Goal: Task Accomplishment & Management: Use online tool/utility

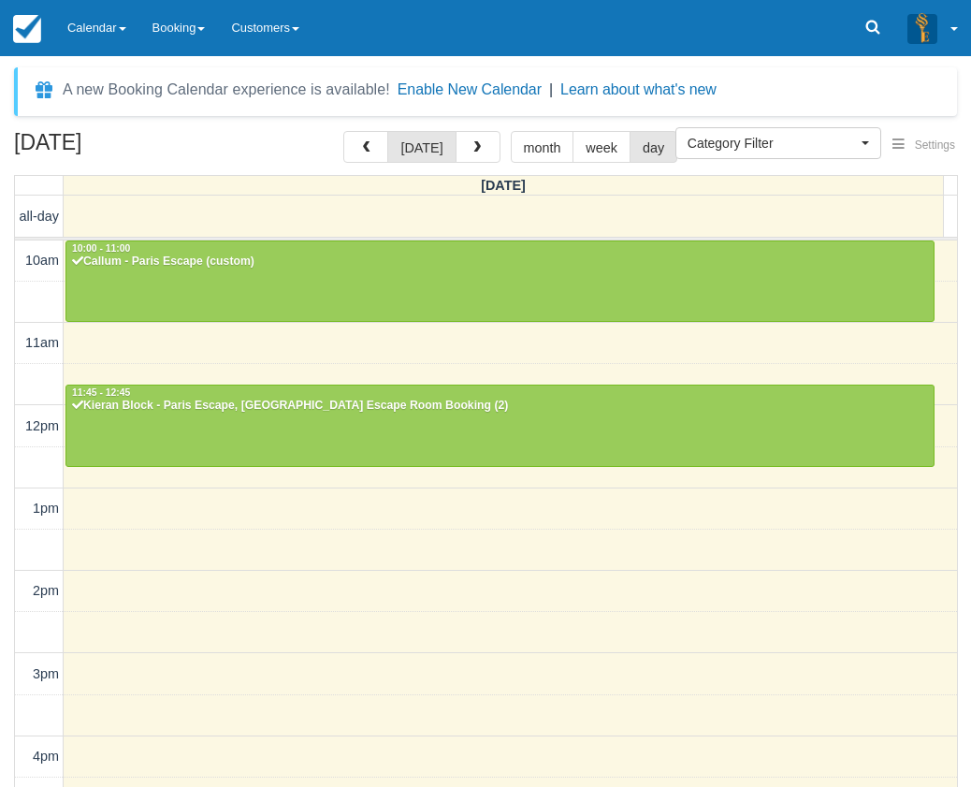
select select
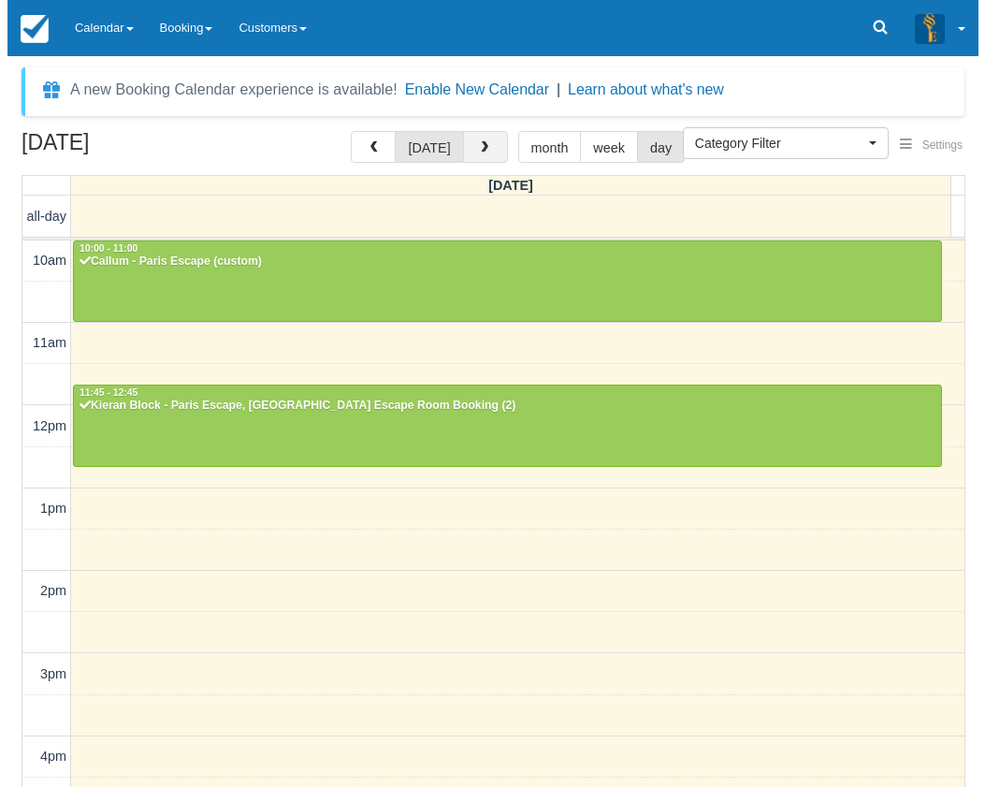
scroll to position [432, 0]
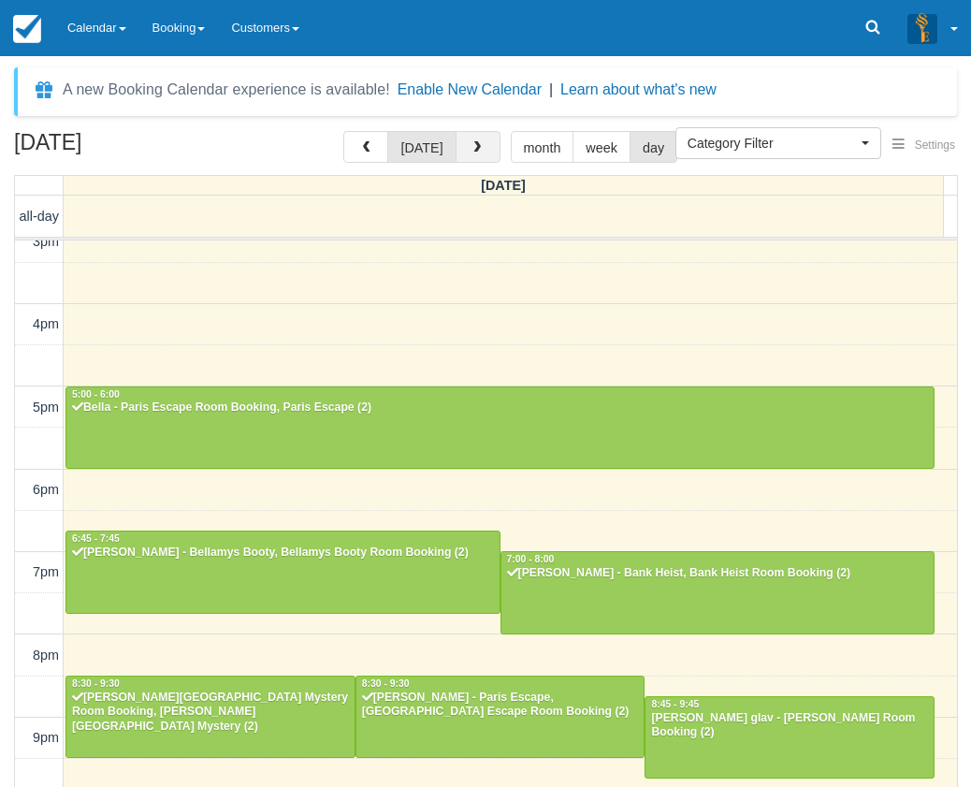
click at [492, 150] on button "button" at bounding box center [478, 147] width 45 height 32
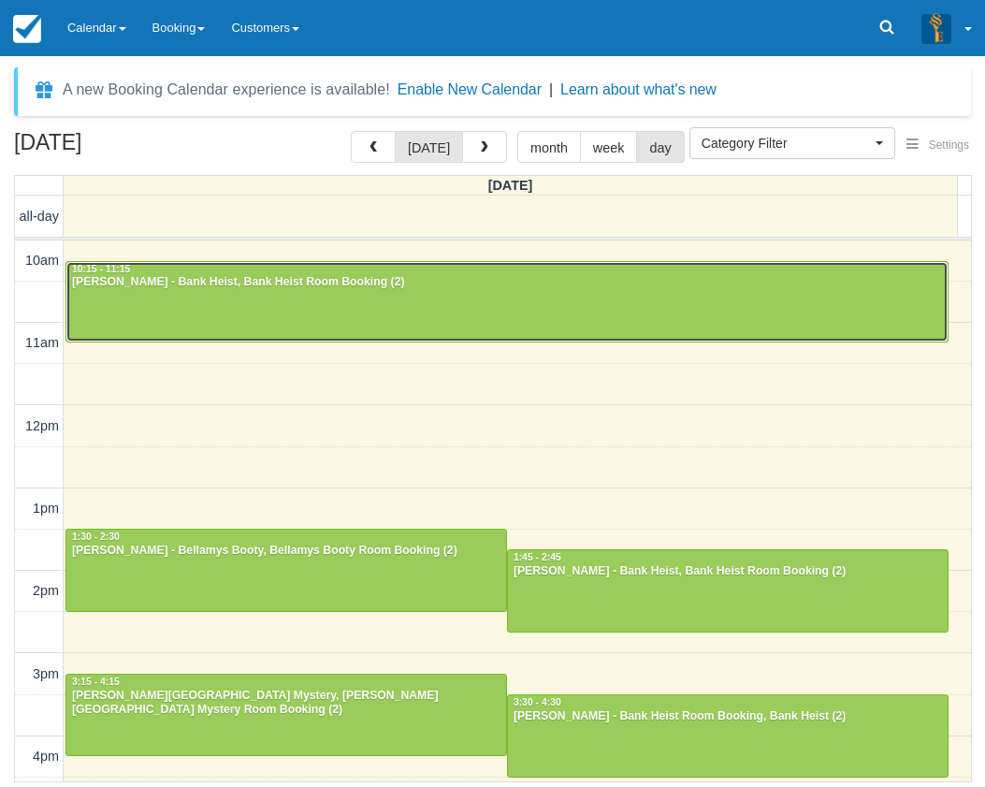
click at [635, 303] on div at bounding box center [506, 302] width 881 height 80
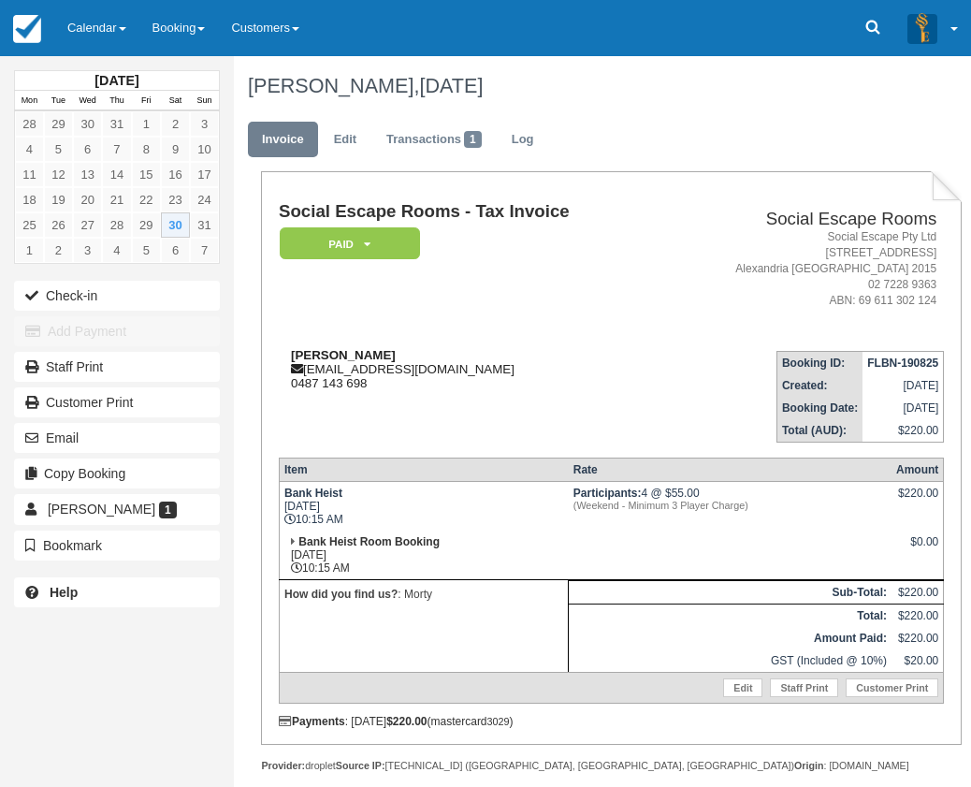
click at [535, 369] on div "[PERSON_NAME] [PERSON_NAME][EMAIL_ADDRESS][DOMAIN_NAME] 0487 143 698" at bounding box center [470, 369] width 382 height 42
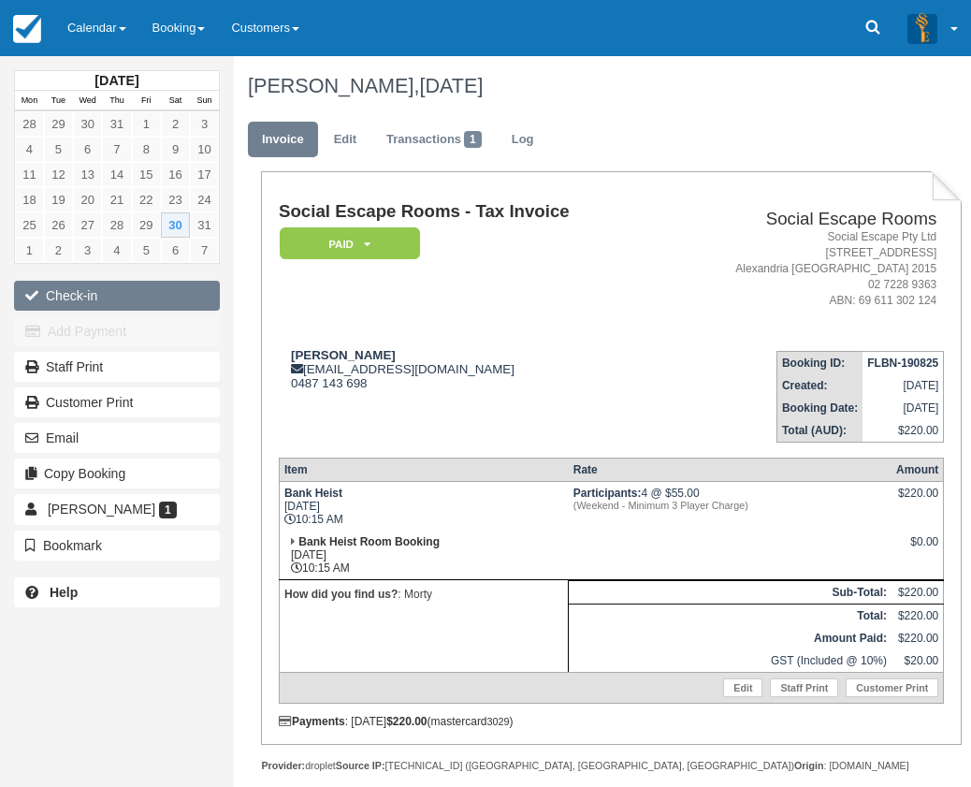
click at [44, 293] on icon "button" at bounding box center [35, 295] width 21 height 13
click at [464, 314] on td "Social Escape Rooms - Tax Invoice Paid   Pending Reserved Deposit Blocked for C…" at bounding box center [470, 268] width 382 height 133
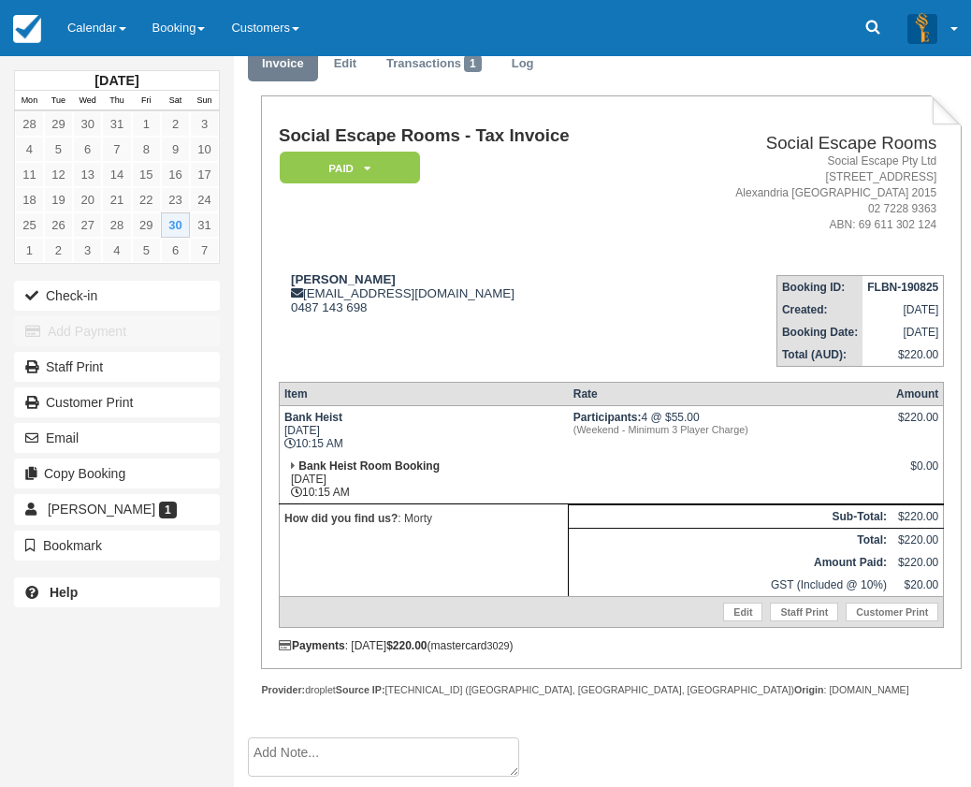
click at [464, 314] on td "Jake West jake.west98@yahoo.com.au 0487 143 698" at bounding box center [470, 313] width 382 height 107
click at [469, 313] on td "Jake West jake.west98@yahoo.com.au 0487 143 698" at bounding box center [470, 313] width 382 height 107
click at [483, 447] on td "Bank Heist Sat Aug 30, 2025 10:15 AM" at bounding box center [423, 430] width 289 height 50
click at [105, 36] on link "Calendar" at bounding box center [96, 28] width 85 height 56
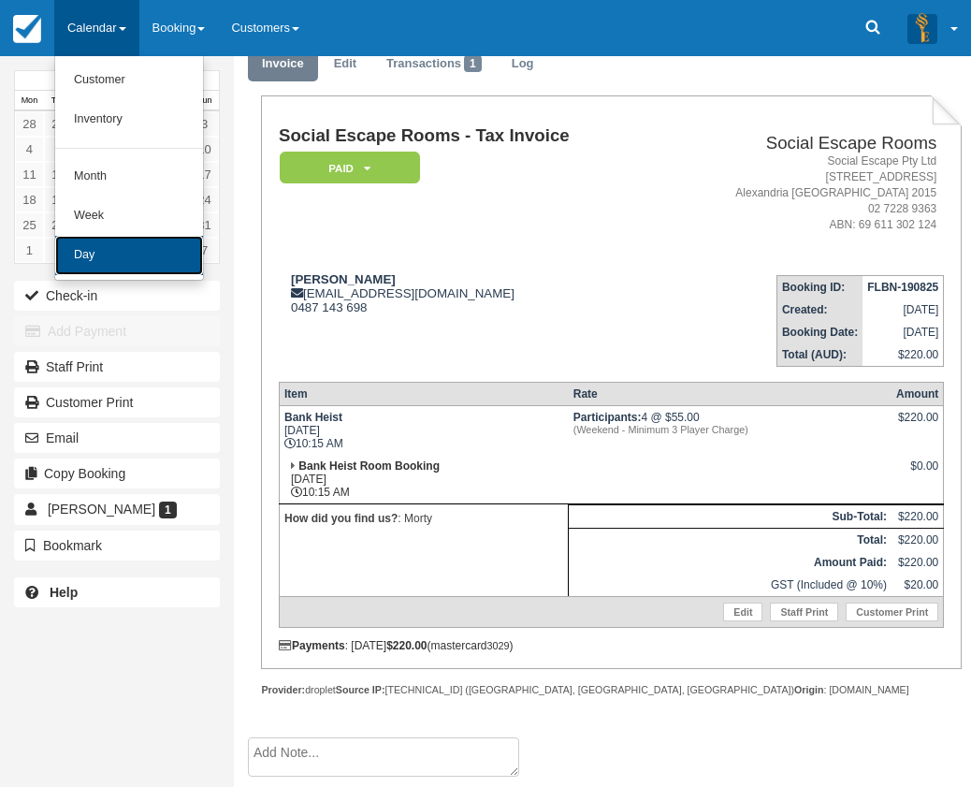
click at [121, 250] on link "Day" at bounding box center [129, 255] width 148 height 39
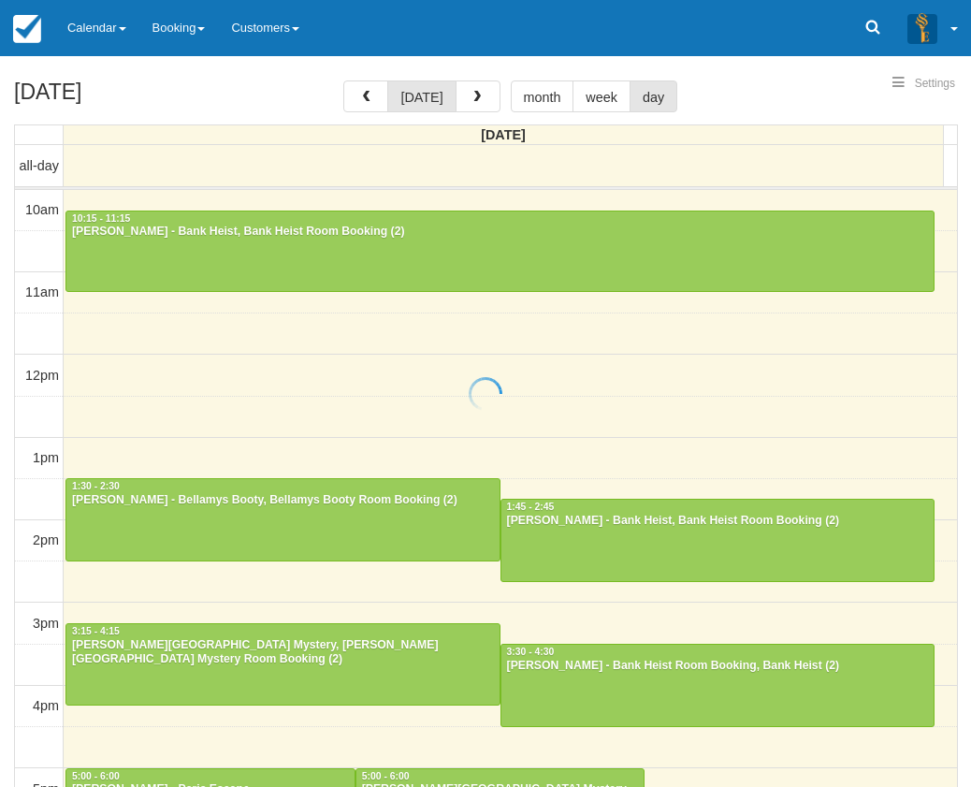
select select
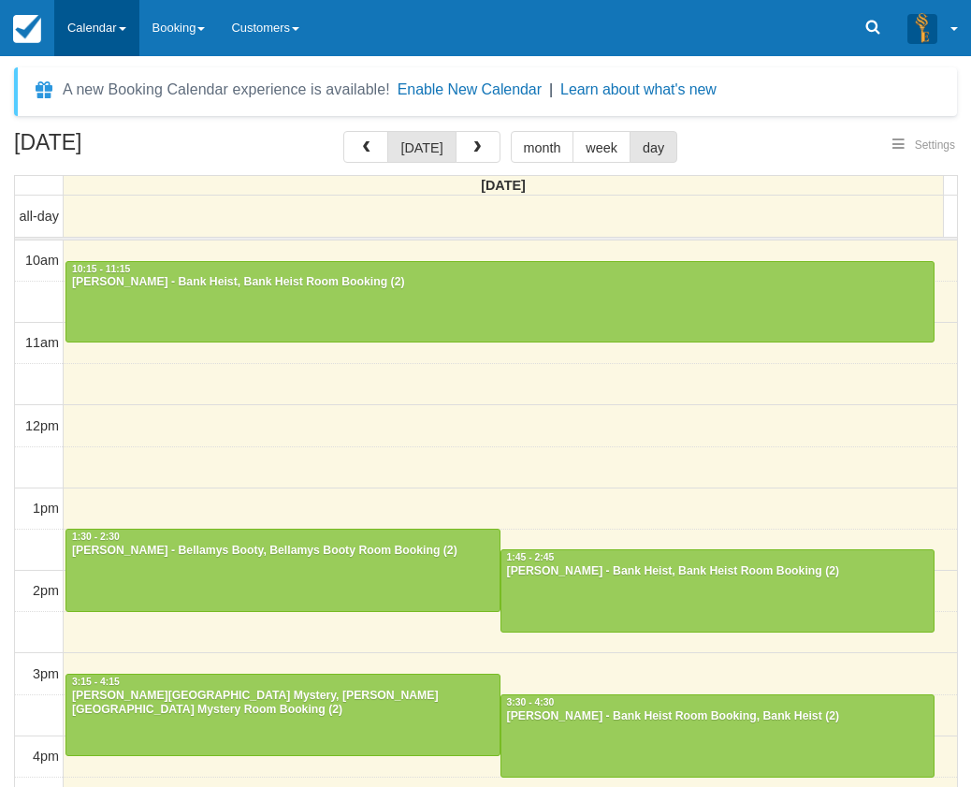
click at [107, 26] on link "Calendar" at bounding box center [96, 28] width 85 height 56
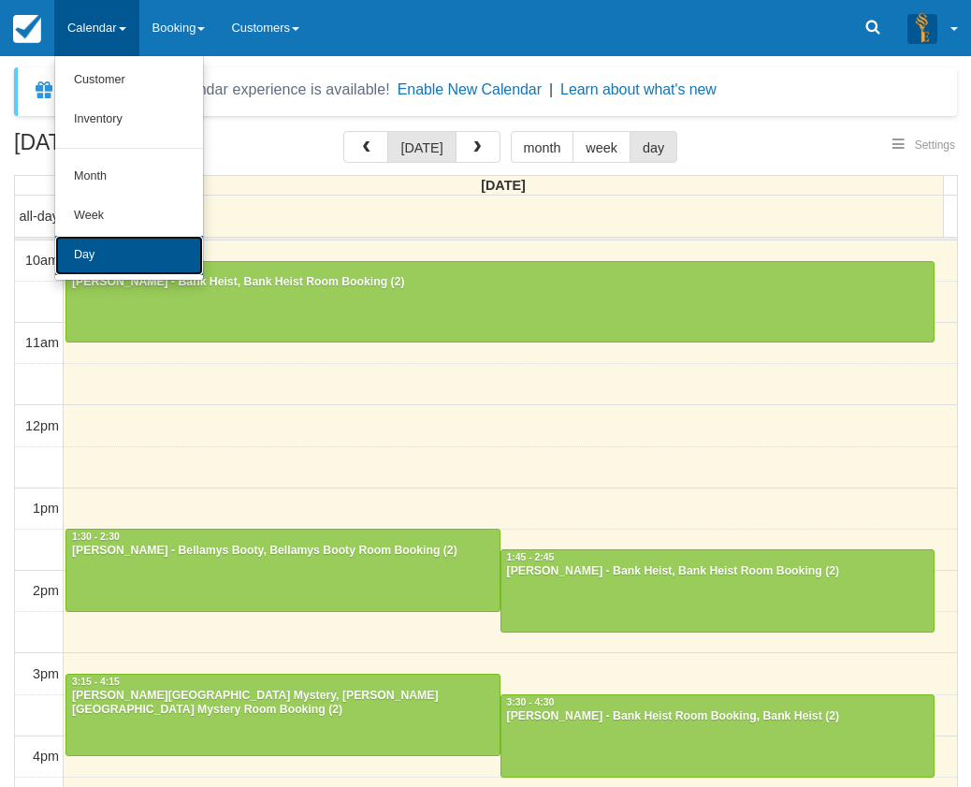
click at [114, 239] on link "Day" at bounding box center [129, 255] width 148 height 39
select select
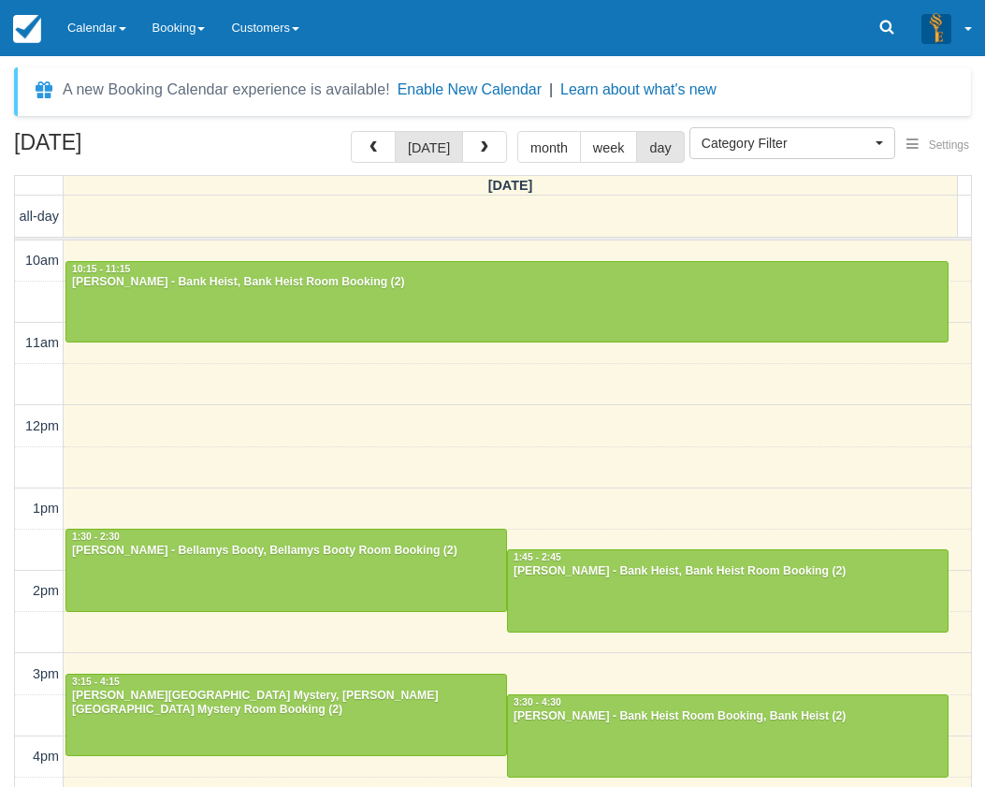
select select
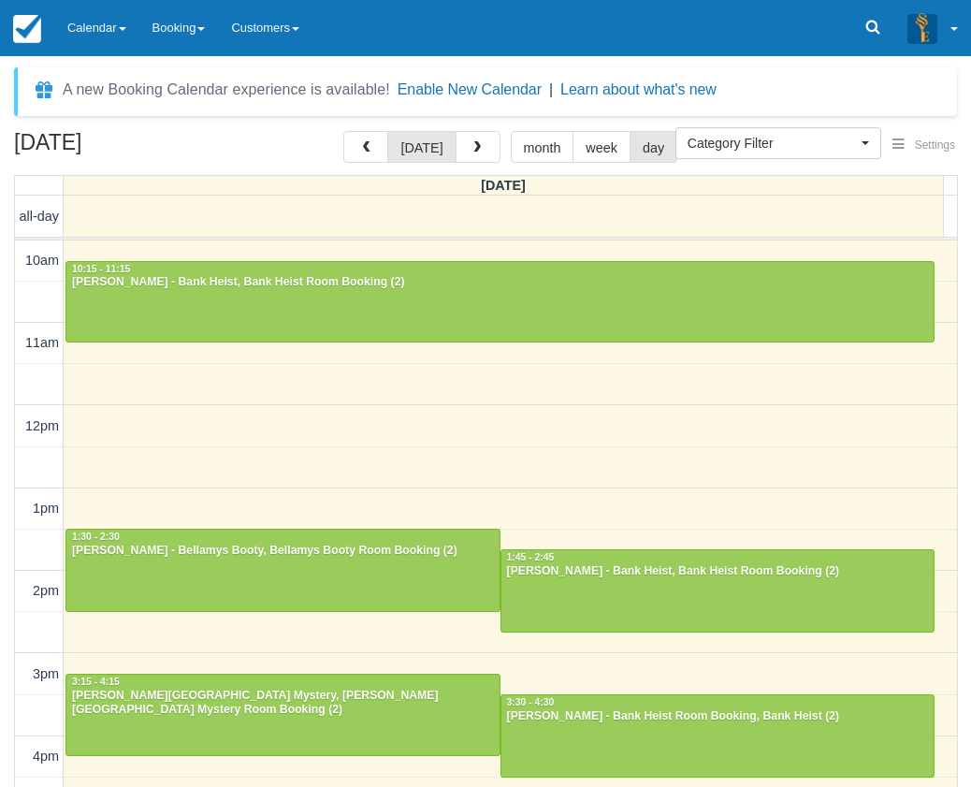
click at [94, 22] on link "Calendar" at bounding box center [96, 28] width 85 height 56
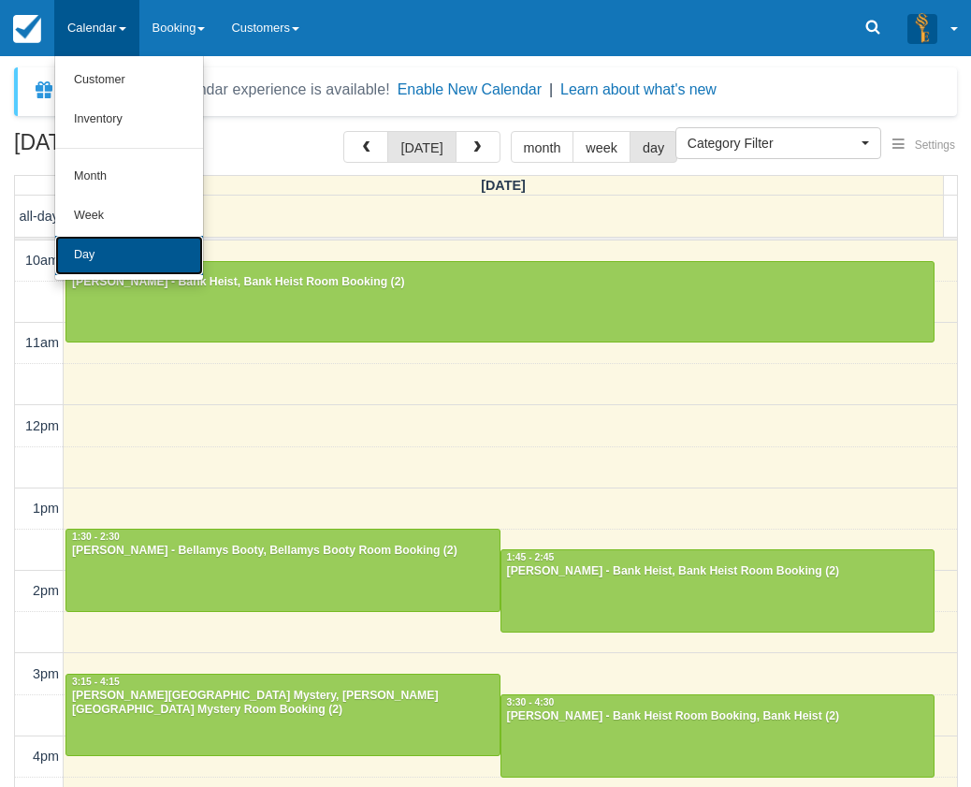
click at [161, 263] on link "Day" at bounding box center [129, 255] width 148 height 39
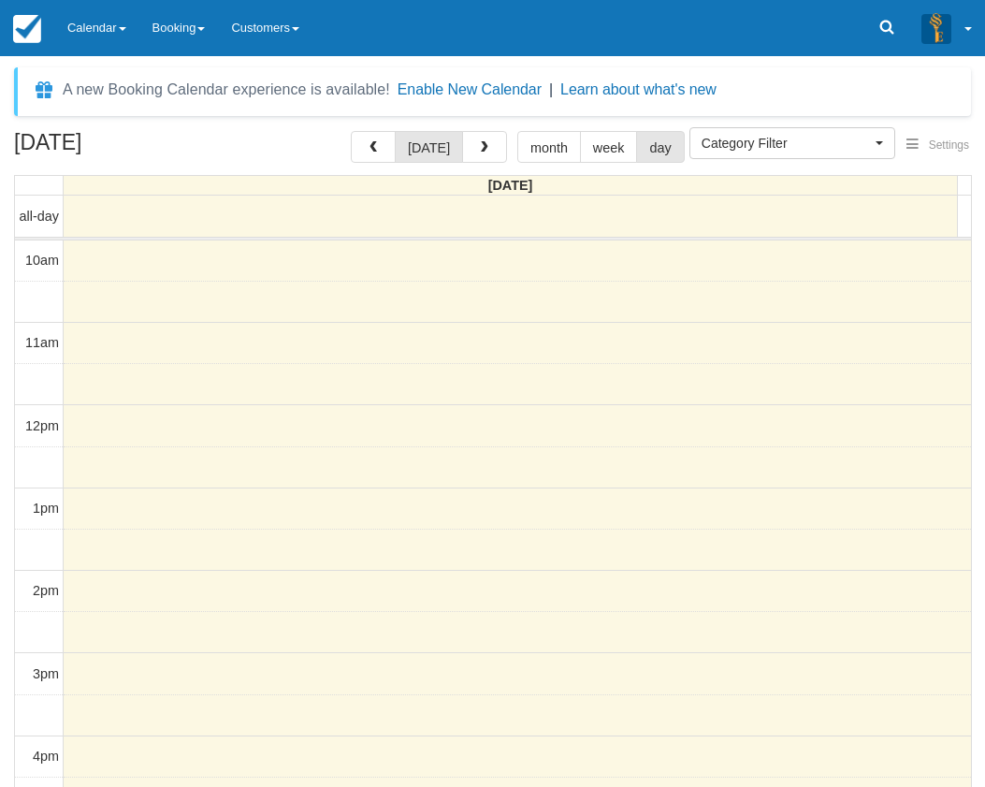
select select
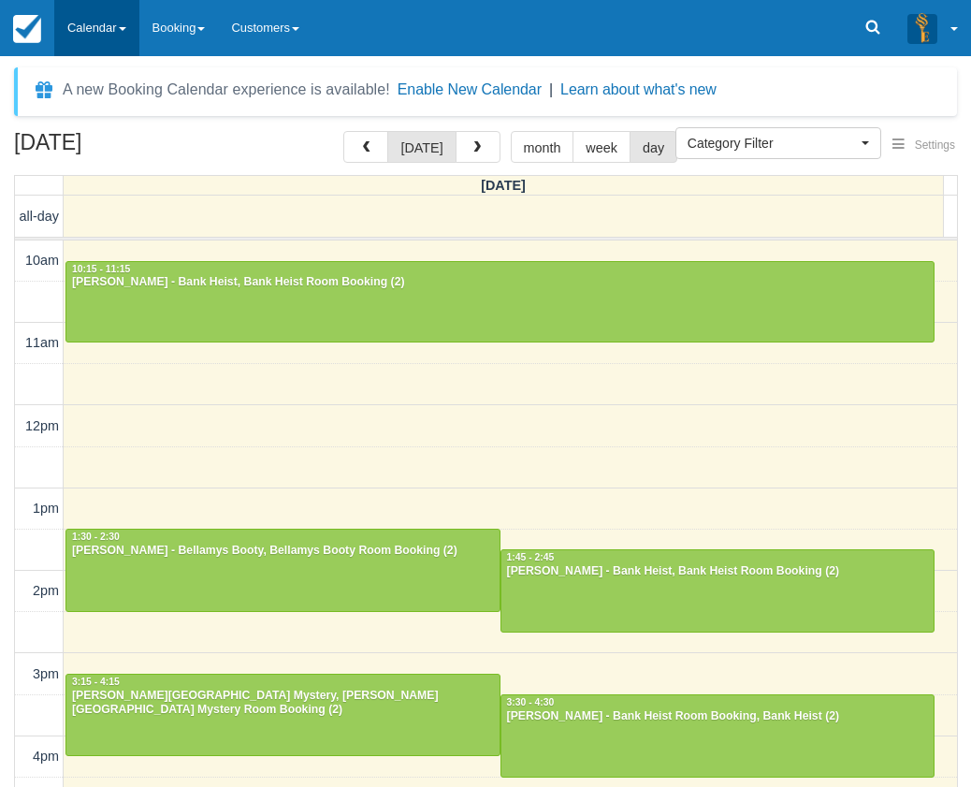
click at [122, 24] on link "Calendar" at bounding box center [96, 28] width 85 height 56
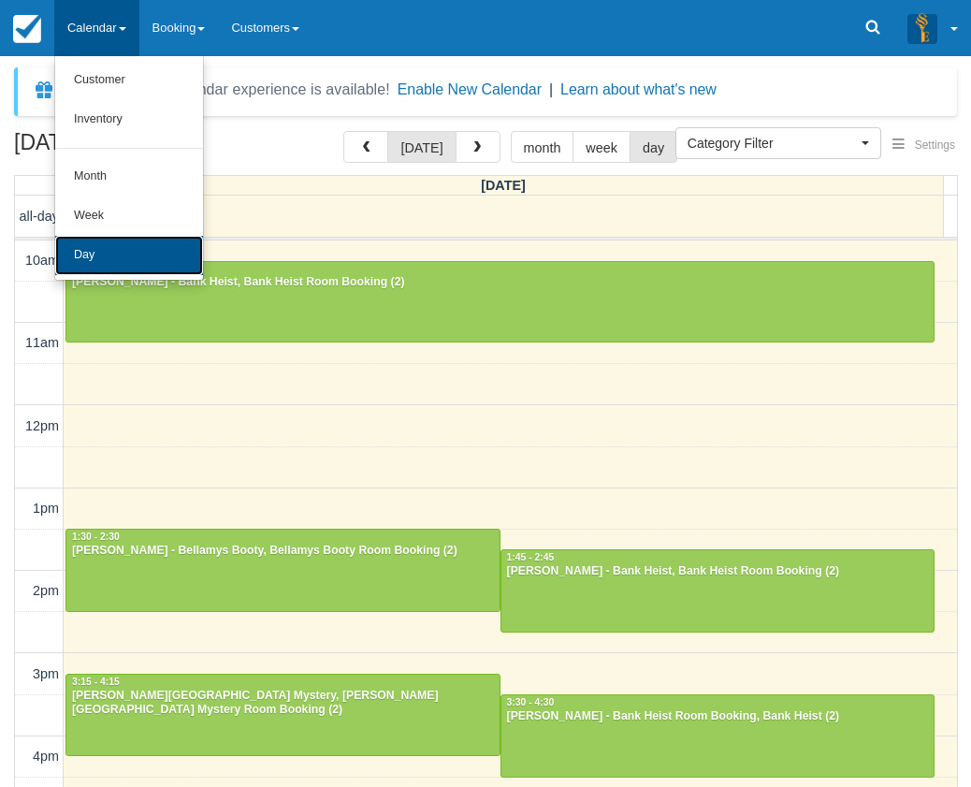
click at [111, 251] on link "Day" at bounding box center [129, 255] width 148 height 39
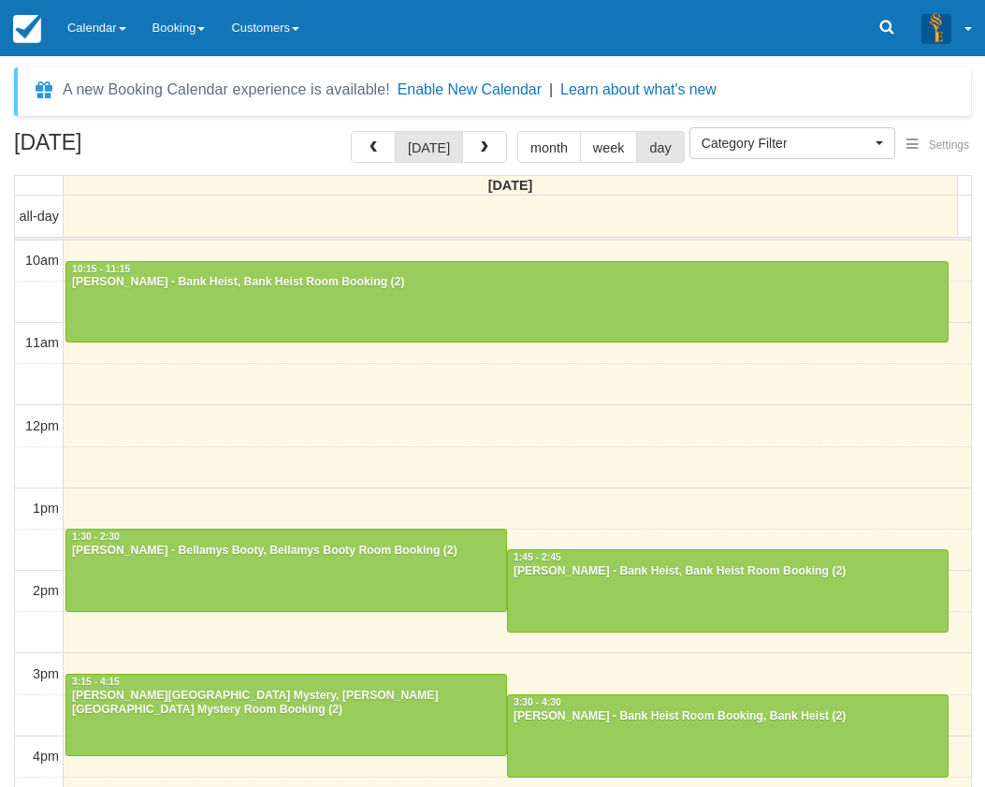
select select
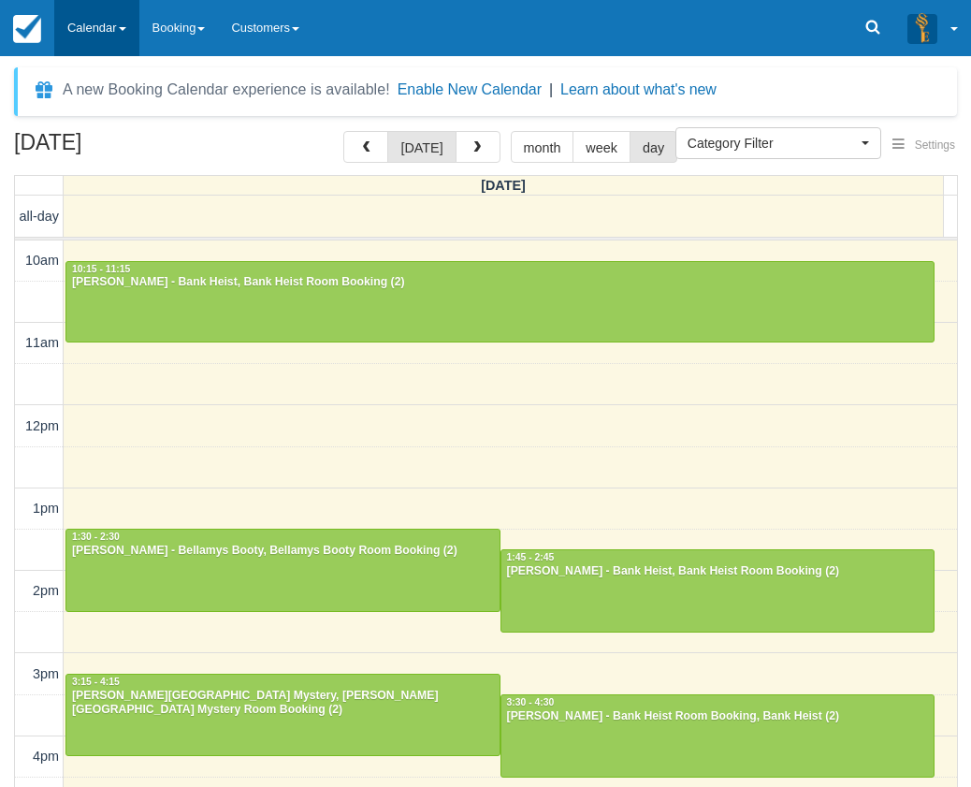
click at [107, 36] on link "Calendar" at bounding box center [96, 28] width 85 height 56
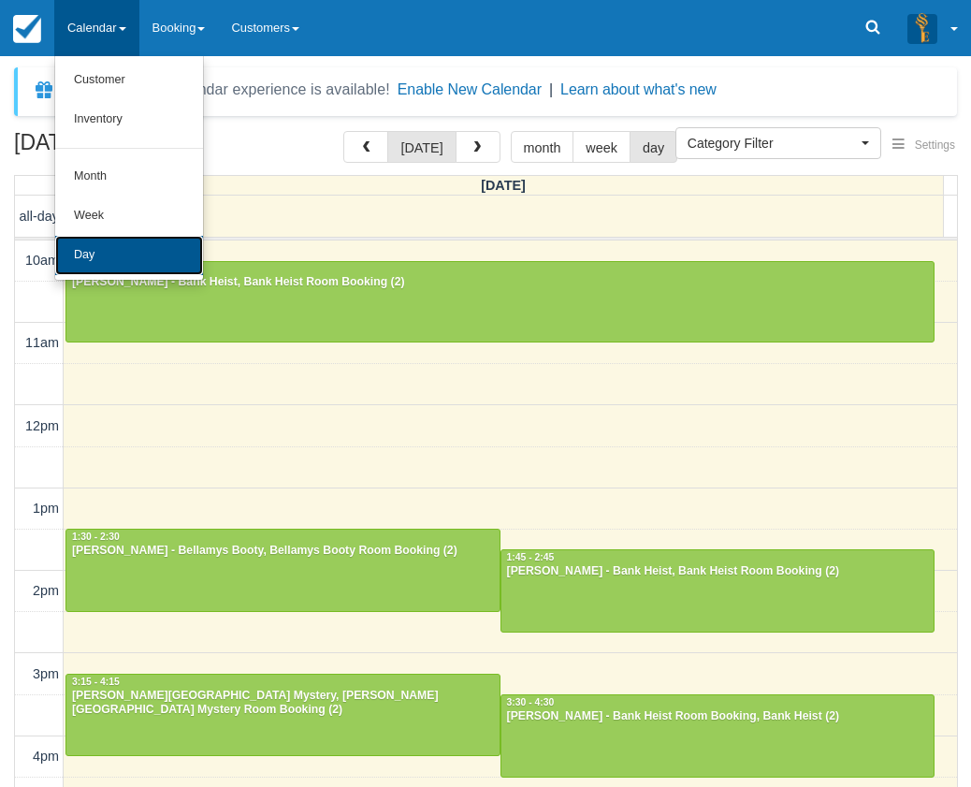
click at [137, 266] on link "Day" at bounding box center [129, 255] width 148 height 39
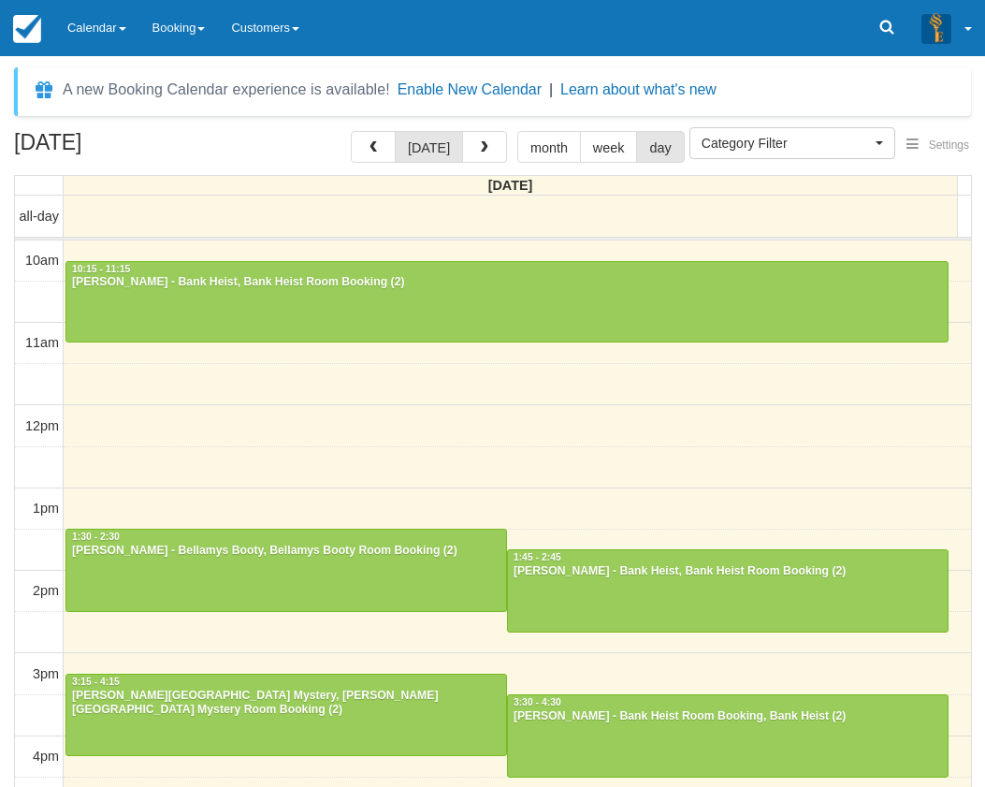
select select
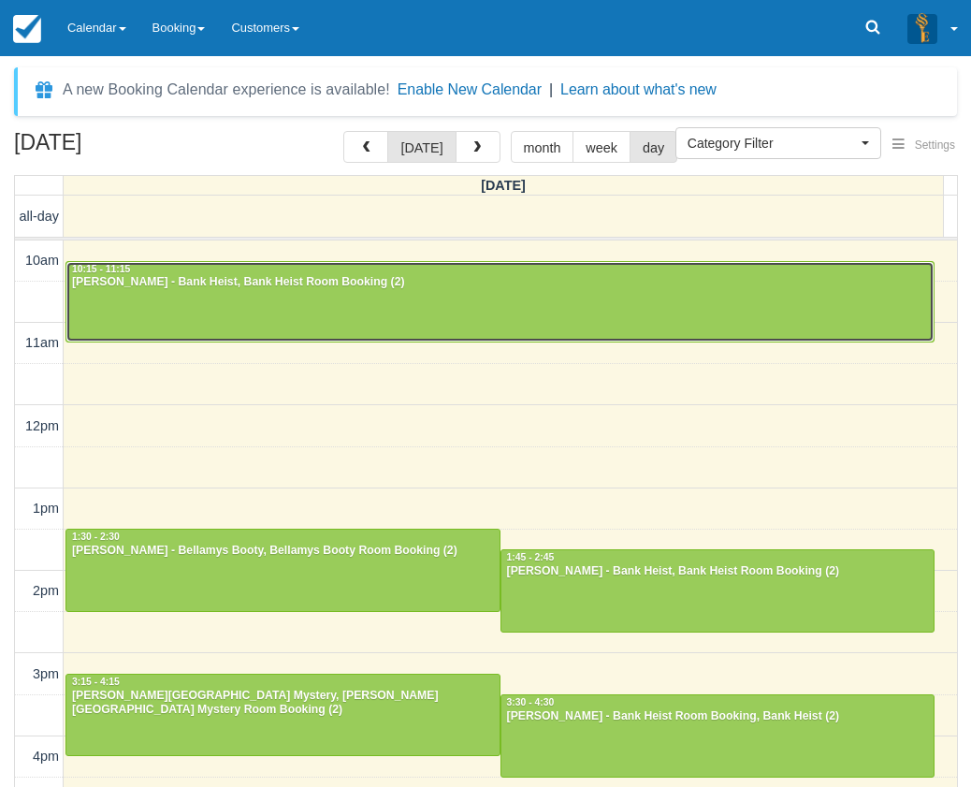
click at [199, 332] on div at bounding box center [499, 302] width 867 height 80
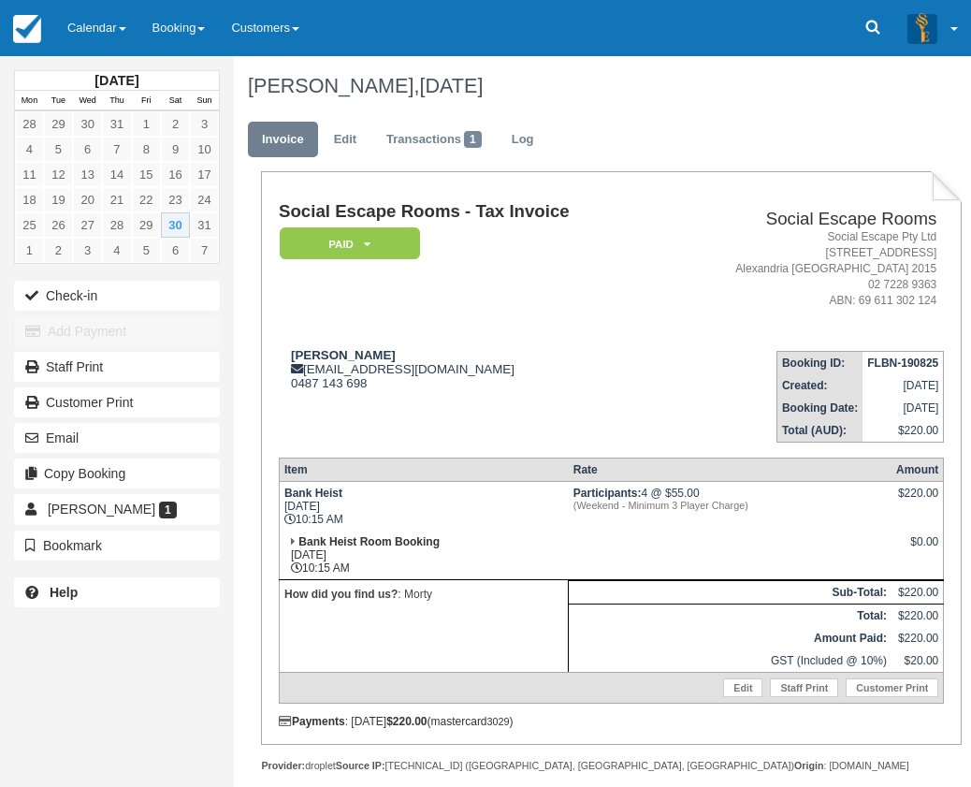
click at [103, 279] on div "Check-in Add Payment Staff Print Customer Print Email Copy Booking Jake West 1 …" at bounding box center [117, 420] width 234 height 284
click at [107, 292] on button "Check-in" at bounding box center [117, 296] width 206 height 30
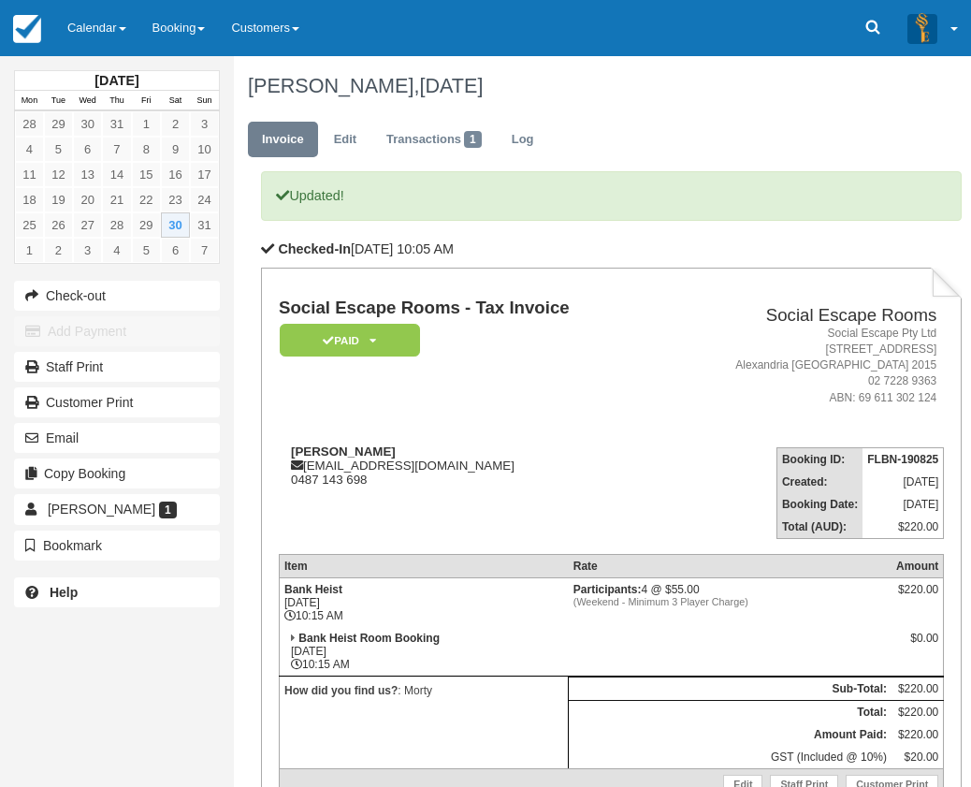
click at [109, 30] on link "Calendar" at bounding box center [96, 28] width 85 height 56
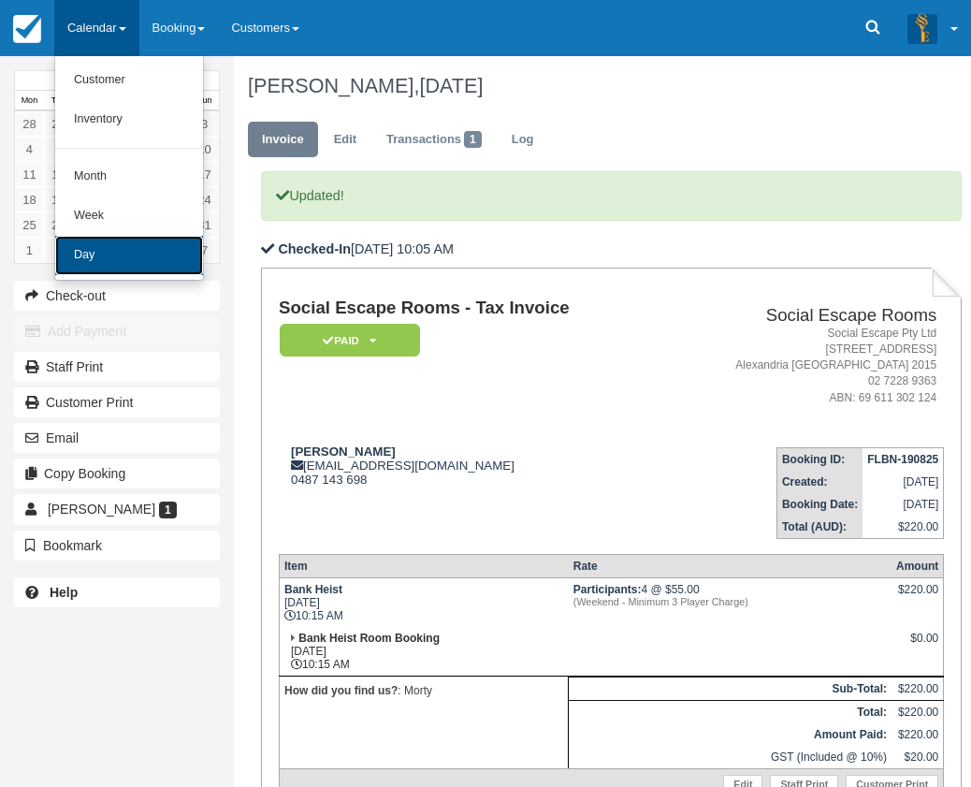
click at [195, 240] on link "Day" at bounding box center [129, 255] width 148 height 39
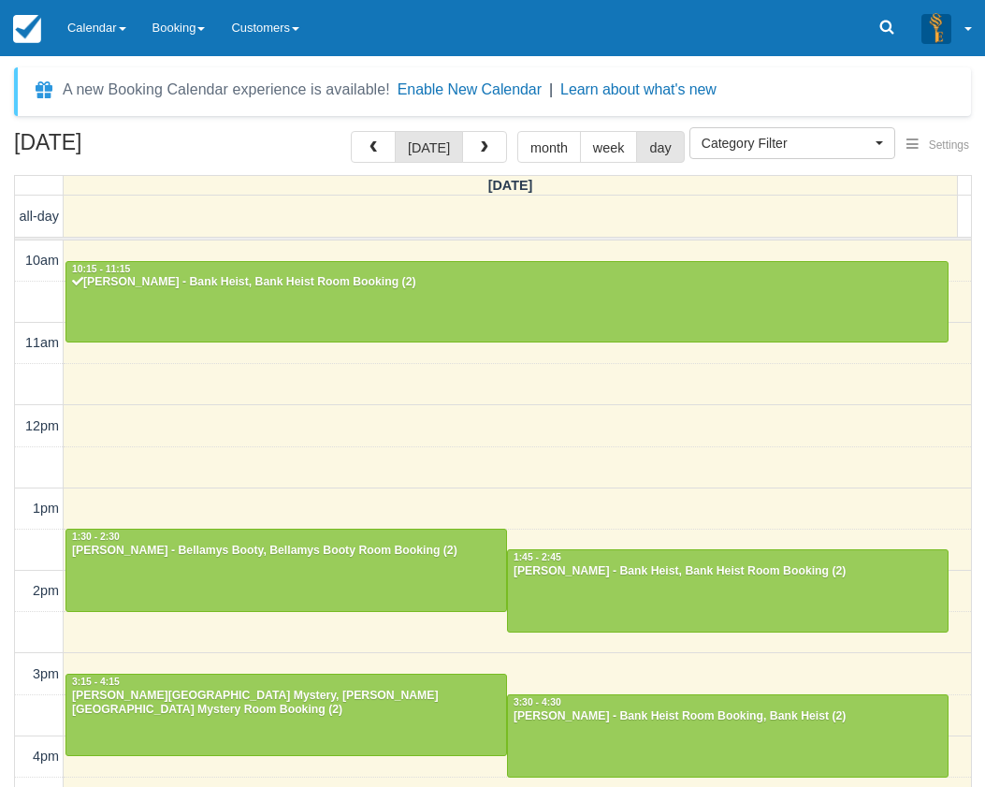
select select
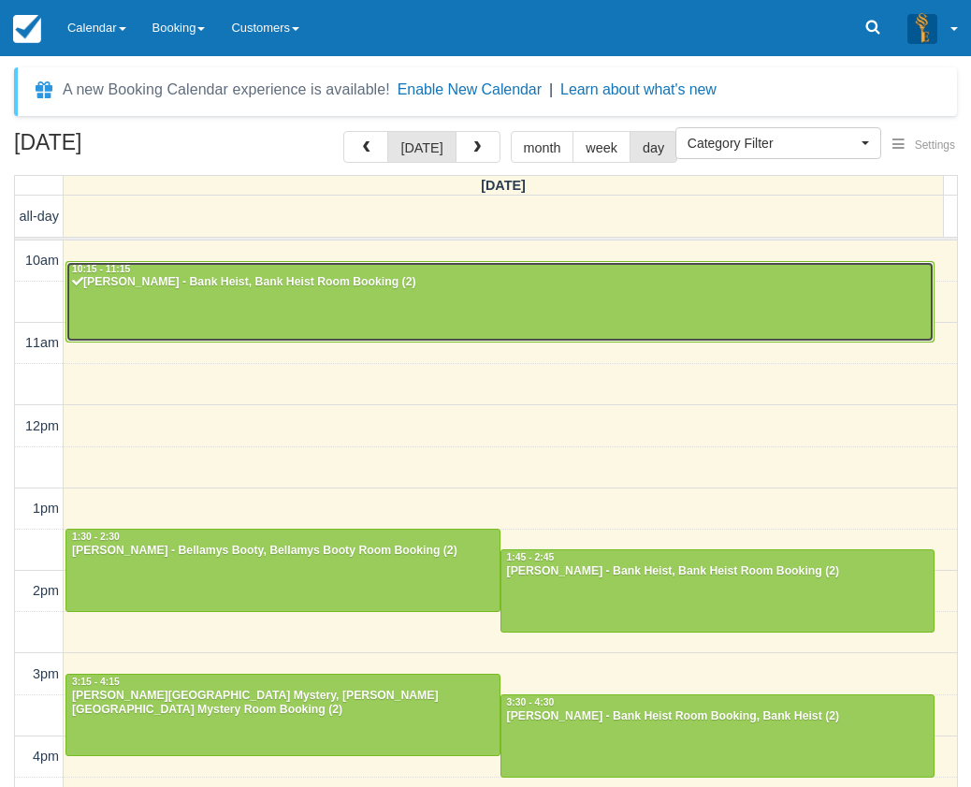
click at [345, 282] on div "[PERSON_NAME] - Bank Heist, Bank Heist Room Booking (2)" at bounding box center [500, 282] width 858 height 15
